Goal: Information Seeking & Learning: Learn about a topic

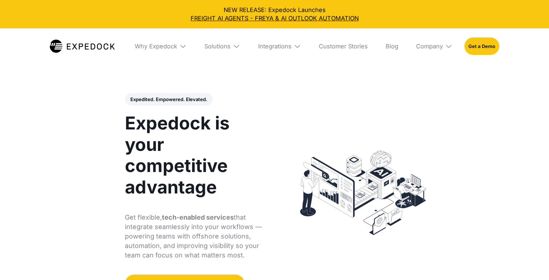
select select
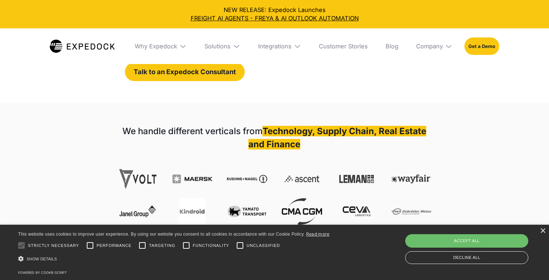
scroll to position [212, 0]
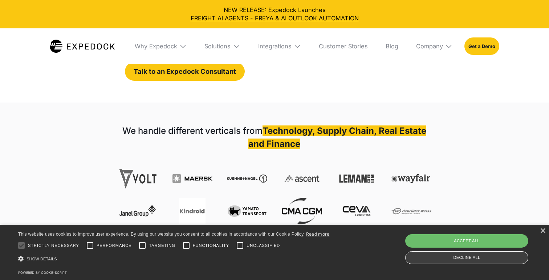
click at [504, 258] on div "Decline all" at bounding box center [467, 257] width 123 height 13
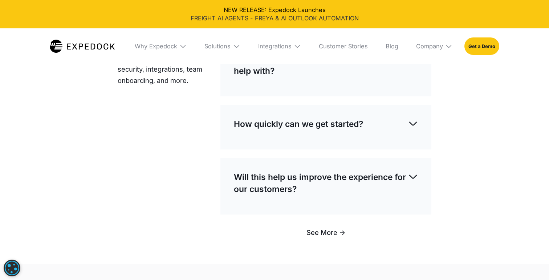
scroll to position [2139, 0]
click at [233, 17] on link "FREIGHT AI AGENTS - FREYA & AI OUTLOOK AUTOMATION" at bounding box center [274, 18] width 537 height 8
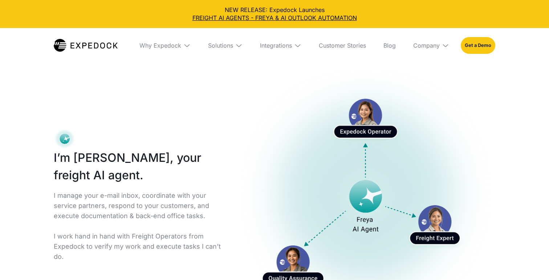
select select
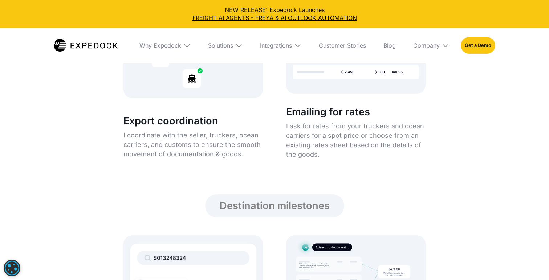
scroll to position [1181, 0]
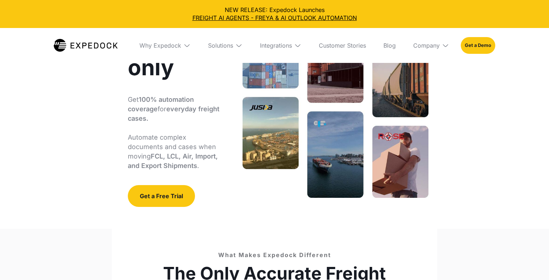
scroll to position [135, 0]
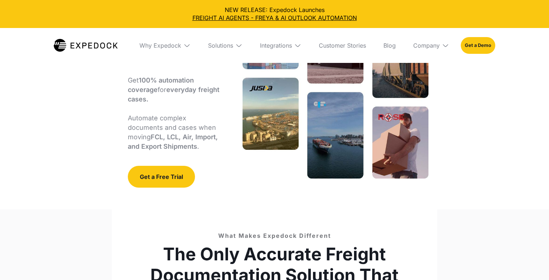
select select
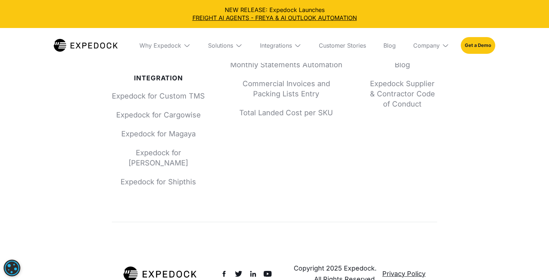
scroll to position [2360, 0]
